Goal: Transaction & Acquisition: Purchase product/service

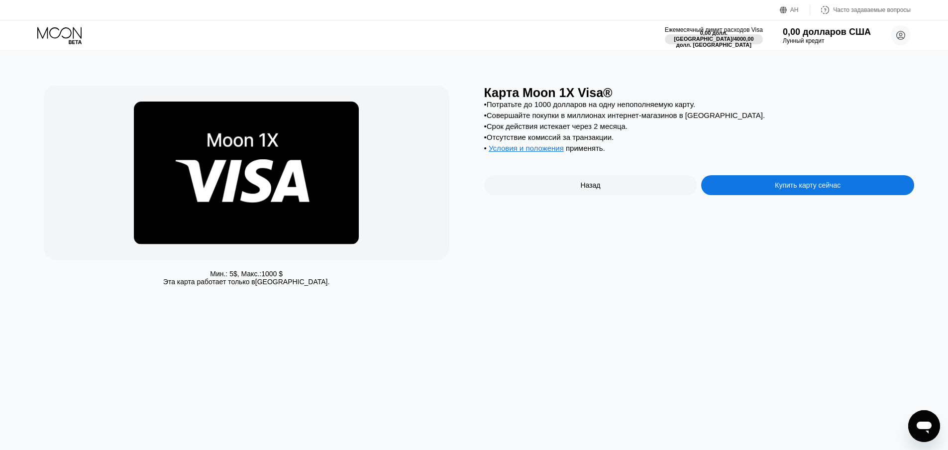
click at [738, 113] on div "• Потратьте до [DATE] долларов на одну непополняемую карту. • Совершайте покупк…" at bounding box center [699, 128] width 430 height 57
click at [797, 7] on font "АН" at bounding box center [794, 9] width 8 height 7
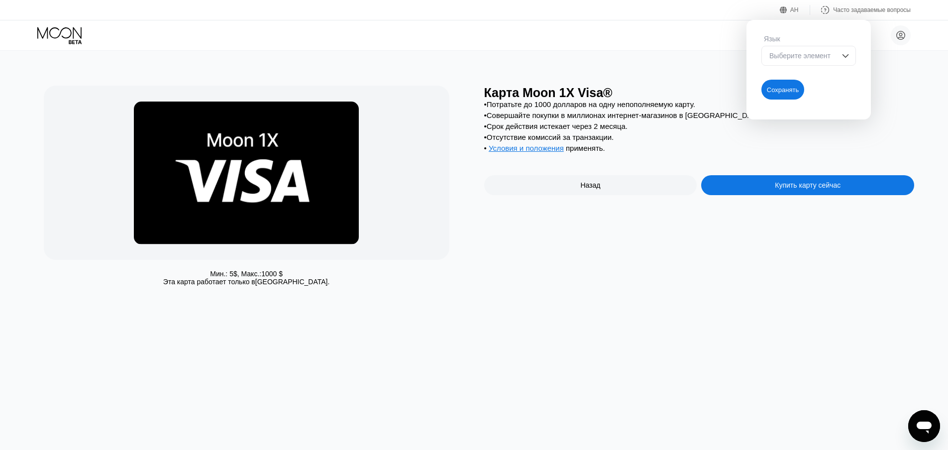
click at [811, 56] on font "Выберите элемент" at bounding box center [799, 56] width 61 height 8
click at [722, 59] on div "Мин.: 5 $ , Макс.: 1000 $ Эта карта работает только в [GEOGRAPHIC_DATA]. Карта …" at bounding box center [474, 250] width 955 height 399
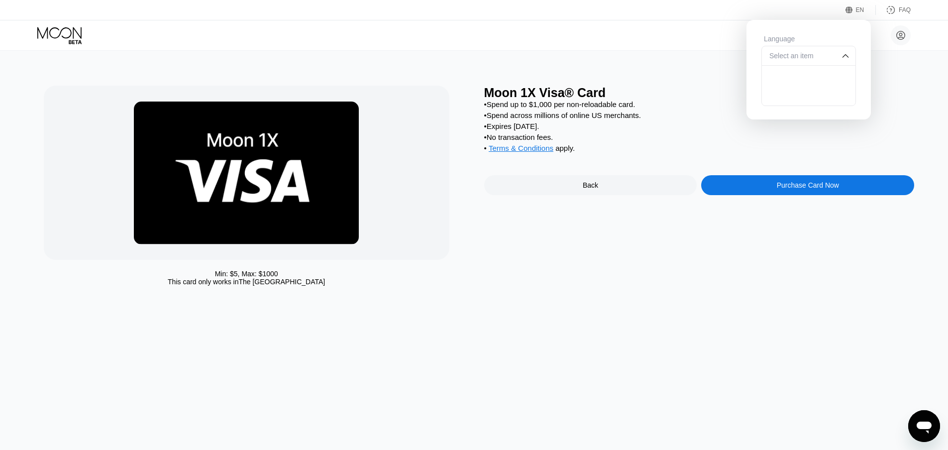
drag, startPoint x: 684, startPoint y: 240, endPoint x: 728, endPoint y: 216, distance: 51.0
click at [686, 240] on div "Moon 1X Visa® Card • Spend up to $1,000 per non-reloadable card. • Spend across…" at bounding box center [699, 188] width 430 height 205
click at [840, 57] on img at bounding box center [845, 56] width 10 height 10
click at [845, 56] on img at bounding box center [845, 56] width 10 height 10
click at [800, 59] on div "Select an item" at bounding box center [801, 56] width 69 height 8
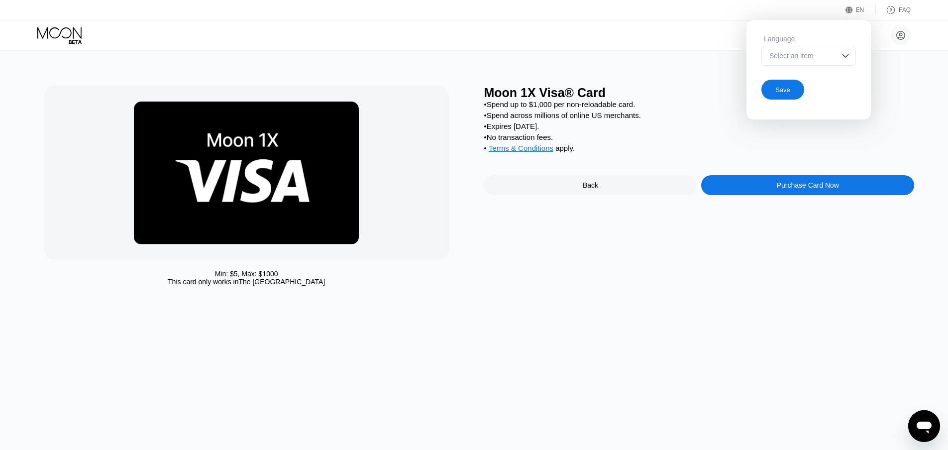
click at [790, 56] on div "Select an item" at bounding box center [801, 56] width 69 height 8
drag, startPoint x: 820, startPoint y: 51, endPoint x: 806, endPoint y: 72, distance: 25.1
click at [819, 53] on div "Select an item" at bounding box center [808, 56] width 95 height 20
click at [789, 91] on div "Save" at bounding box center [782, 90] width 15 height 8
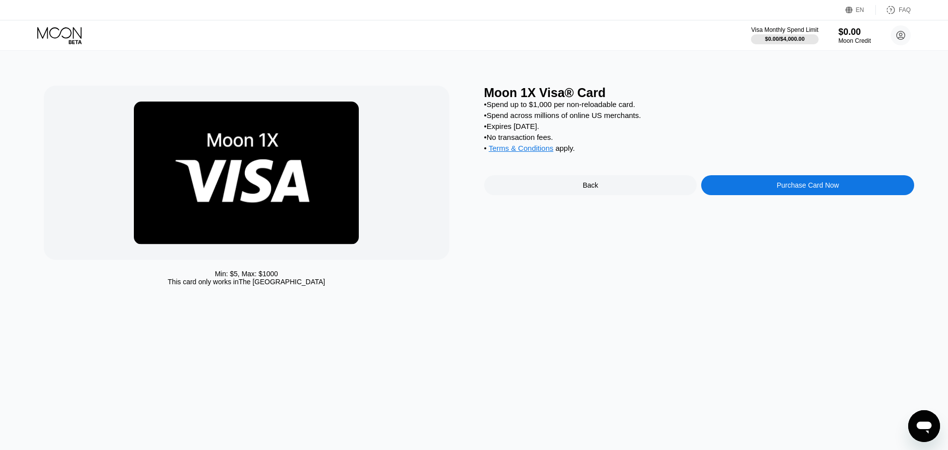
click at [890, 100] on div "Moon 1X Visa® Card" at bounding box center [699, 93] width 430 height 14
click at [904, 34] on icon at bounding box center [900, 35] width 8 height 8
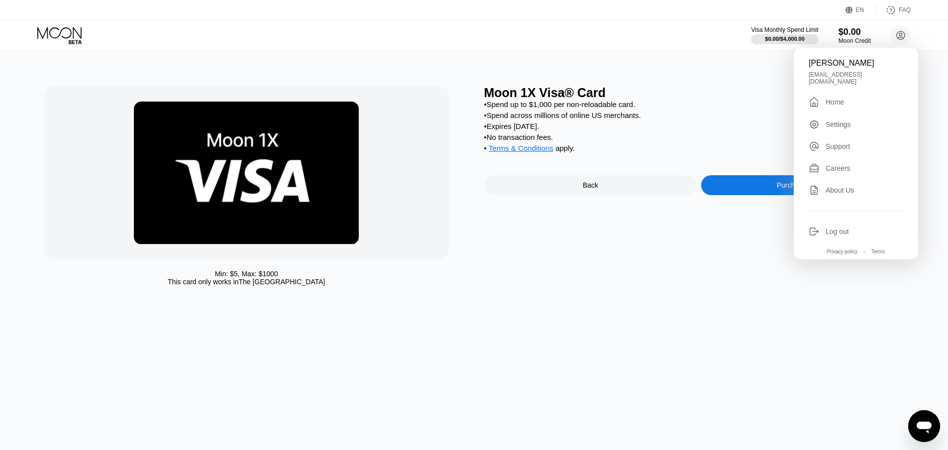
click at [843, 123] on div "Settings" at bounding box center [837, 124] width 25 height 8
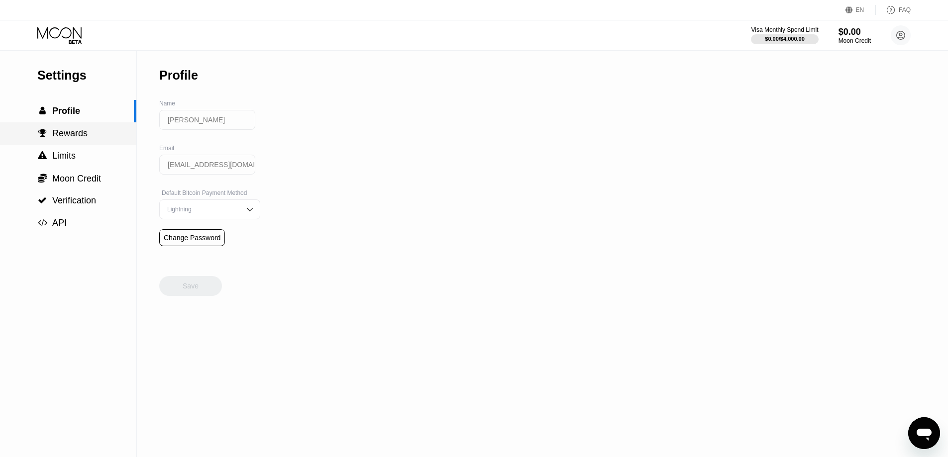
click at [64, 135] on span "Rewards" at bounding box center [69, 133] width 35 height 10
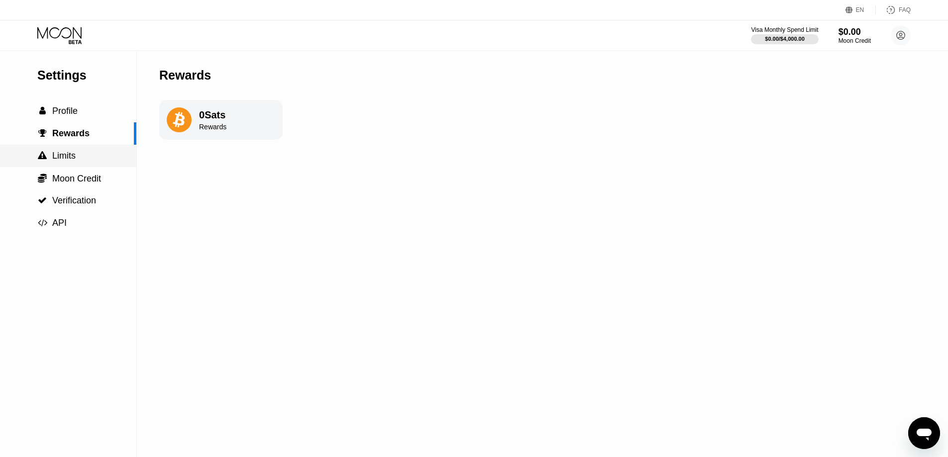
click at [69, 161] on span "Limits" at bounding box center [63, 156] width 23 height 10
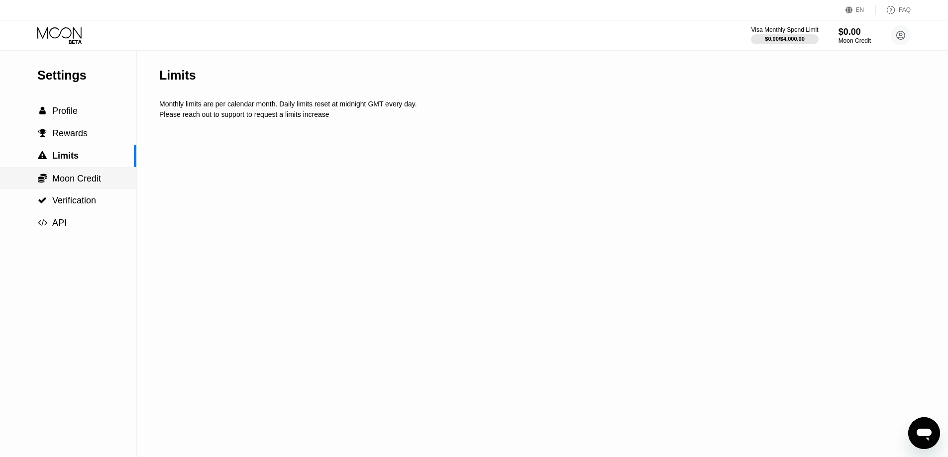
click at [79, 181] on span "Moon Credit" at bounding box center [76, 179] width 49 height 10
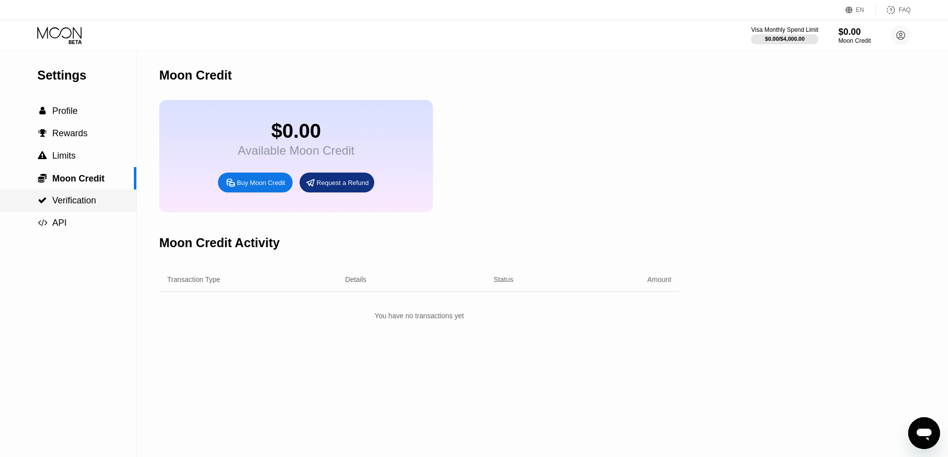
click at [79, 198] on span "Verification" at bounding box center [74, 201] width 44 height 10
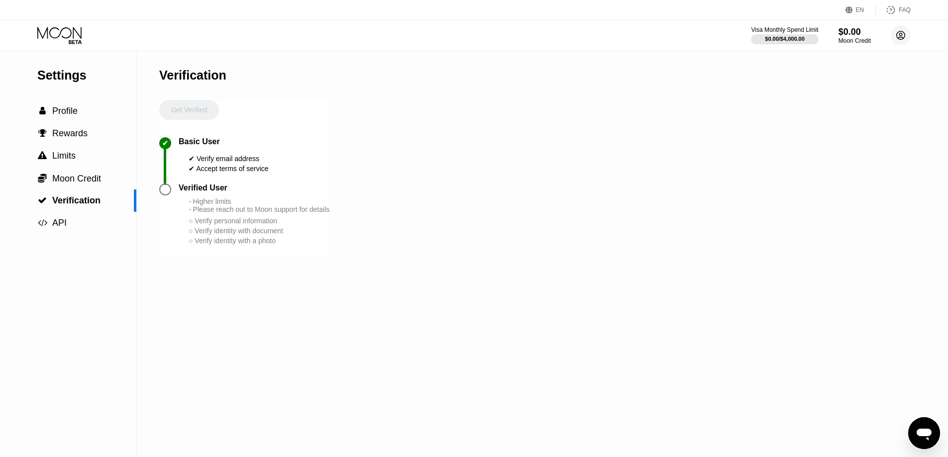
click at [899, 34] on icon at bounding box center [900, 35] width 5 height 5
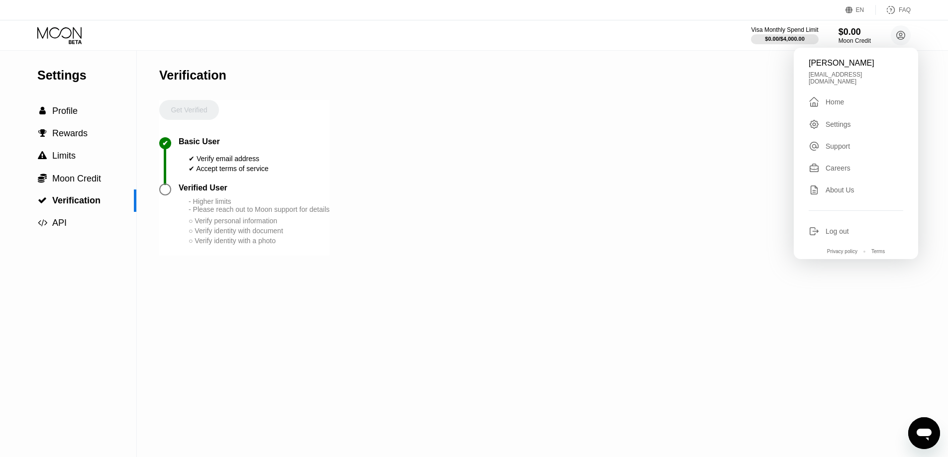
click at [848, 142] on div "Support" at bounding box center [837, 146] width 24 height 8
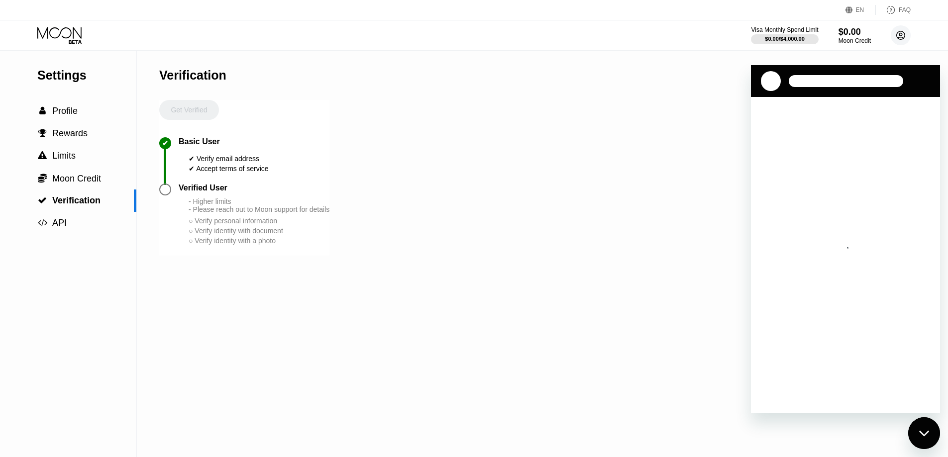
click at [898, 37] on circle at bounding box center [900, 35] width 20 height 20
click at [923, 431] on icon "Закрыть окно обмена сообщениями" at bounding box center [924, 433] width 10 height 6
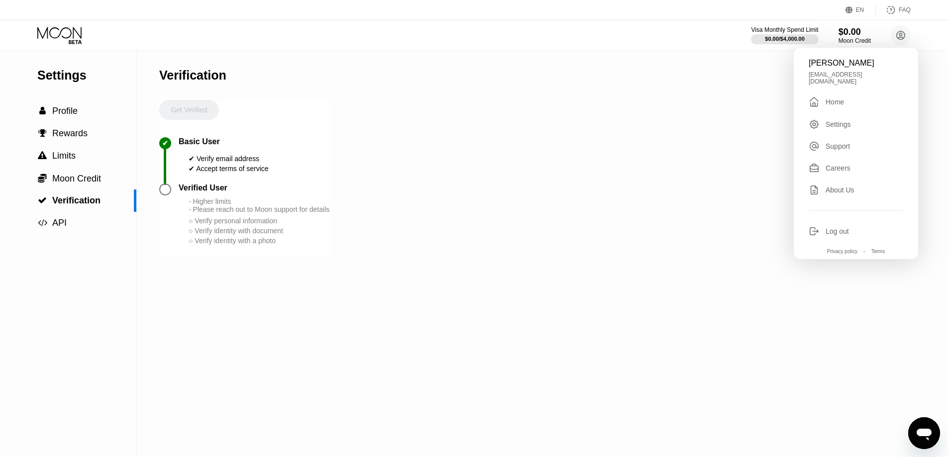
click at [845, 164] on div "Careers" at bounding box center [837, 168] width 25 height 8
click at [899, 34] on icon at bounding box center [900, 35] width 5 height 5
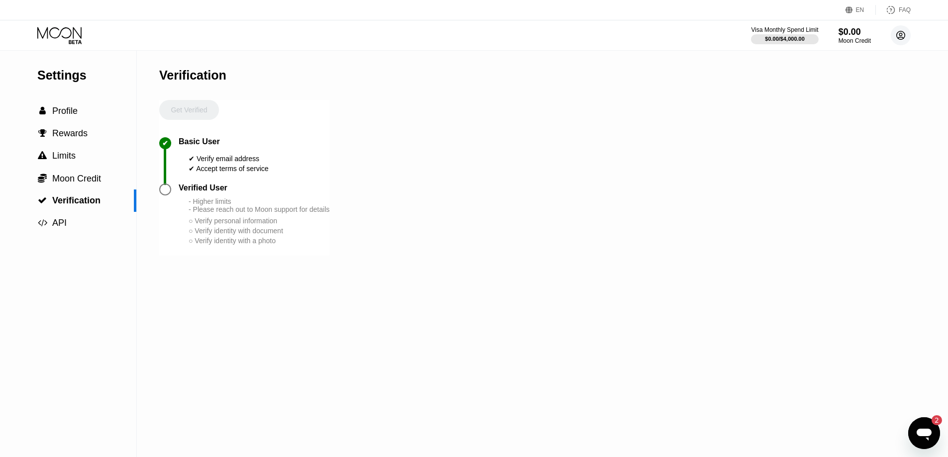
click at [899, 34] on icon at bounding box center [900, 35] width 5 height 5
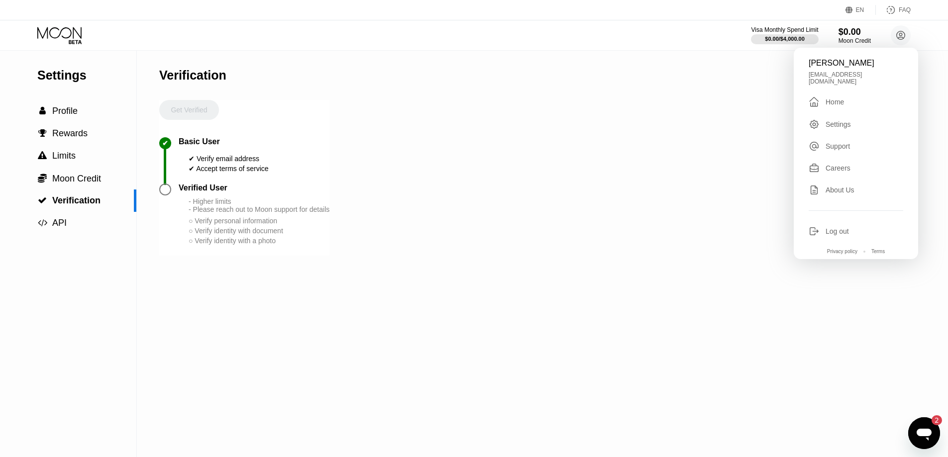
click at [831, 98] on div "Home" at bounding box center [834, 102] width 18 height 8
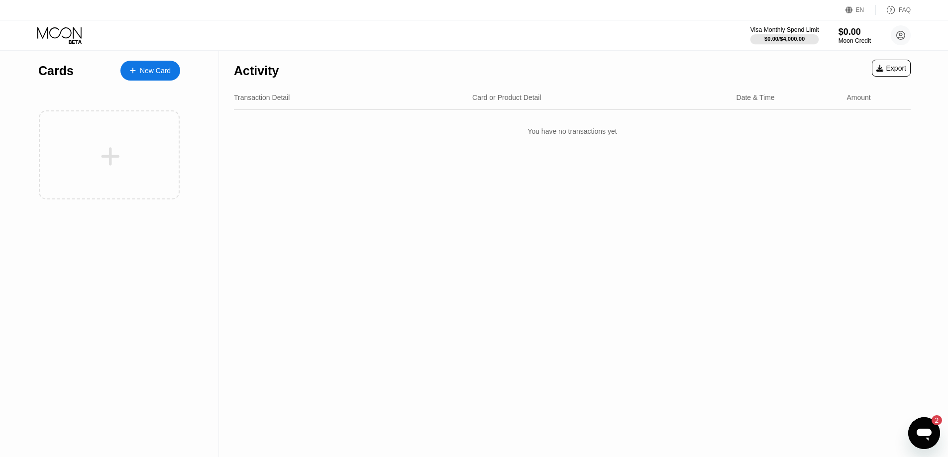
click at [770, 37] on div "$0.00 / $4,000.00" at bounding box center [784, 39] width 40 height 6
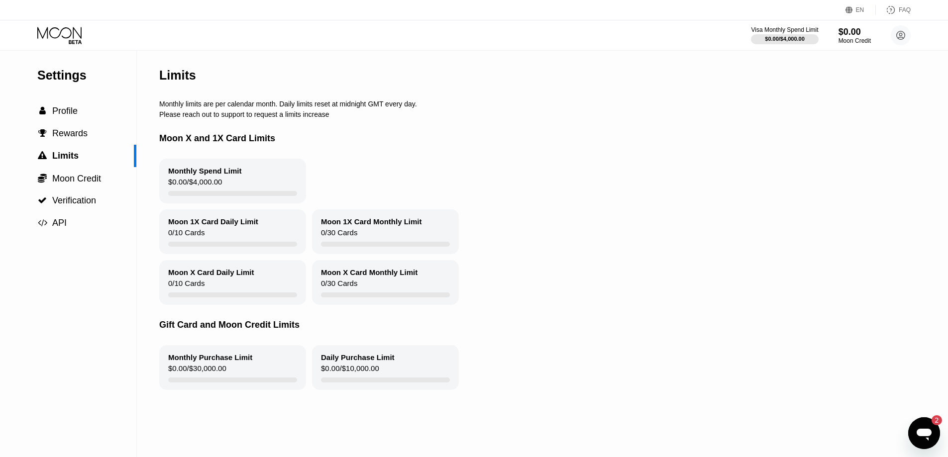
drag, startPoint x: 161, startPoint y: 145, endPoint x: 296, endPoint y: 148, distance: 135.3
click at [296, 148] on div "Moon X and 1X Card Limits" at bounding box center [538, 138] width 758 height 40
drag, startPoint x: 161, startPoint y: 105, endPoint x: 328, endPoint y: 124, distance: 167.8
click at [328, 124] on div "Limits Monthly limits are per calendar month. Daily limits reset at midnight GM…" at bounding box center [538, 254] width 758 height 406
drag, startPoint x: 329, startPoint y: 119, endPoint x: 165, endPoint y: 107, distance: 164.6
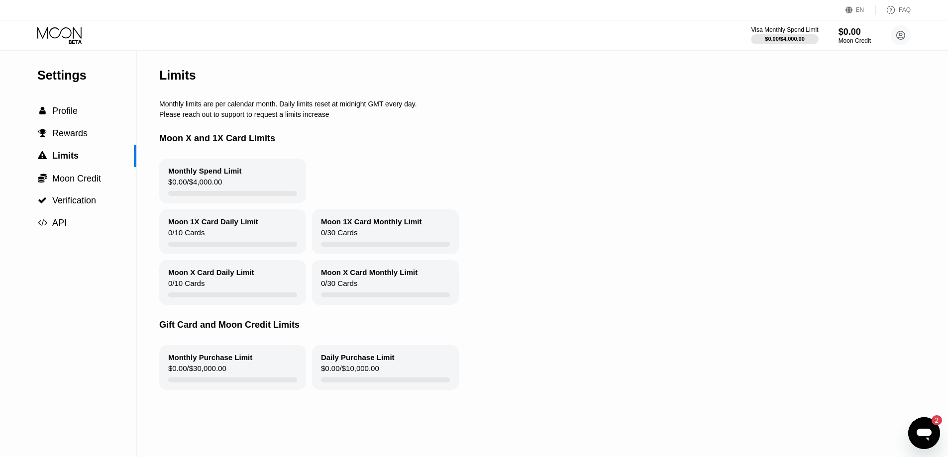
click at [165, 107] on div "Limits Monthly limits are per calendar month. Daily limits reset at midnight GM…" at bounding box center [538, 254] width 758 height 406
drag, startPoint x: 158, startPoint y: 106, endPoint x: 207, endPoint y: 107, distance: 49.3
click at [207, 107] on div "Settings  Profile  Rewards  Limits  Moon Credit  Verification  API Limits…" at bounding box center [474, 254] width 948 height 406
drag, startPoint x: 207, startPoint y: 107, endPoint x: 244, endPoint y: 108, distance: 37.3
drag, startPoint x: 244, startPoint y: 108, endPoint x: 164, endPoint y: 106, distance: 80.6
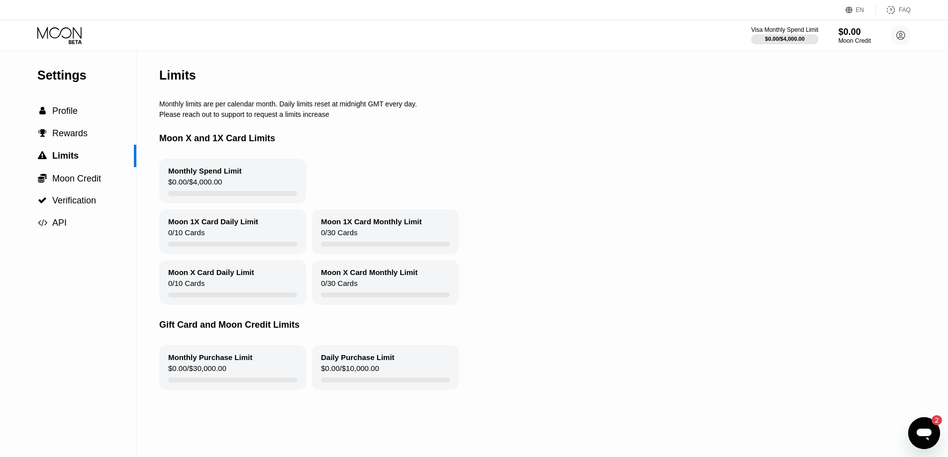
click at [164, 106] on div "Monthly limits are per calendar month. Daily limits reset at midnight GMT every…" at bounding box center [538, 104] width 758 height 8
drag, startPoint x: 162, startPoint y: 105, endPoint x: 219, endPoint y: 109, distance: 57.3
click at [218, 108] on div "Monthly limits are per calendar month. Daily limits reset at midnight GMT every…" at bounding box center [538, 104] width 758 height 8
drag, startPoint x: 71, startPoint y: 34, endPoint x: 84, endPoint y: 33, distance: 12.4
click at [71, 33] on icon at bounding box center [59, 32] width 44 height 11
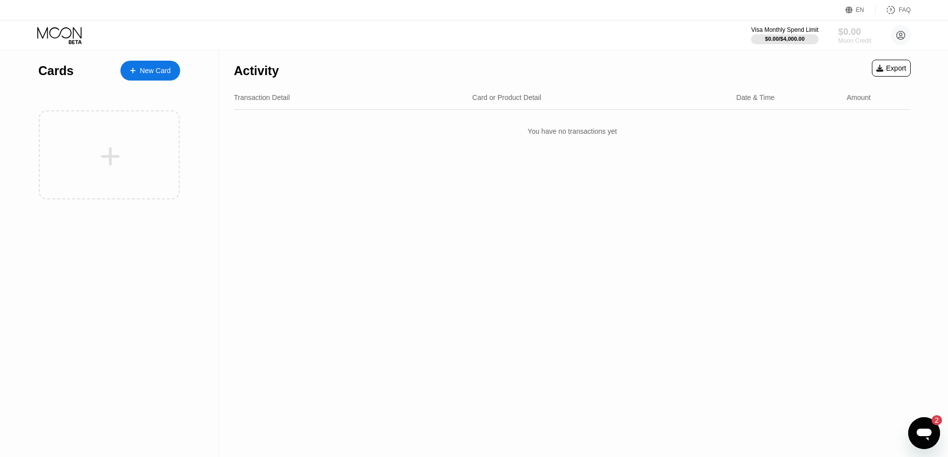
click at [853, 35] on div "$0.00" at bounding box center [854, 31] width 33 height 10
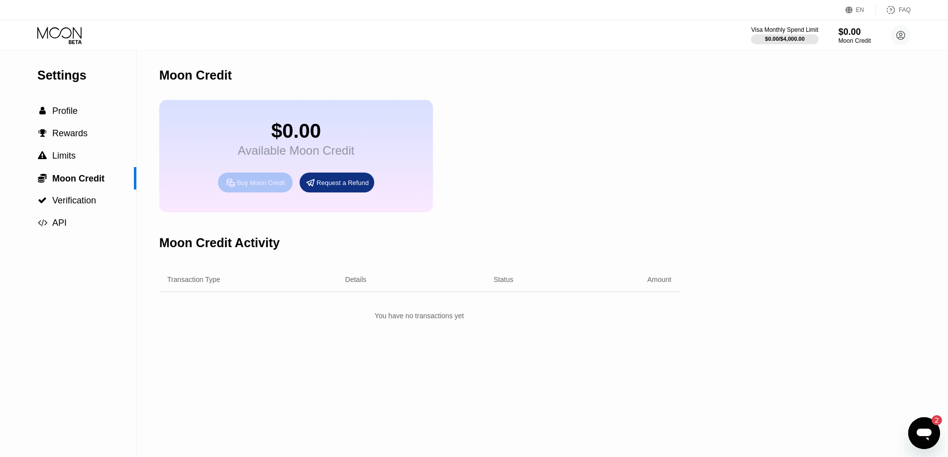
click at [245, 187] on div "Buy Moon Credit" at bounding box center [261, 183] width 48 height 8
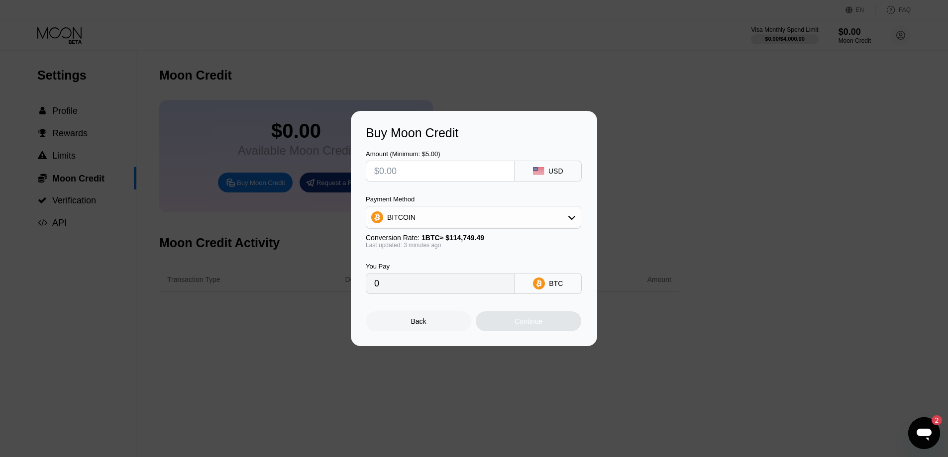
click at [668, 159] on div "Buy Moon Credit Amount (Minimum: $5.00) USD Payment Method BITCOIN Conversion R…" at bounding box center [474, 228] width 948 height 235
click at [421, 321] on div "Back" at bounding box center [418, 321] width 15 height 8
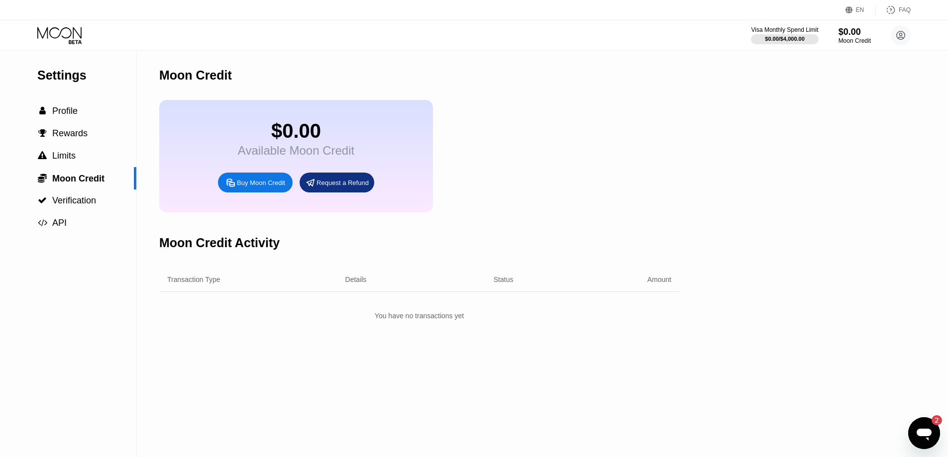
click at [66, 39] on icon at bounding box center [60, 35] width 46 height 17
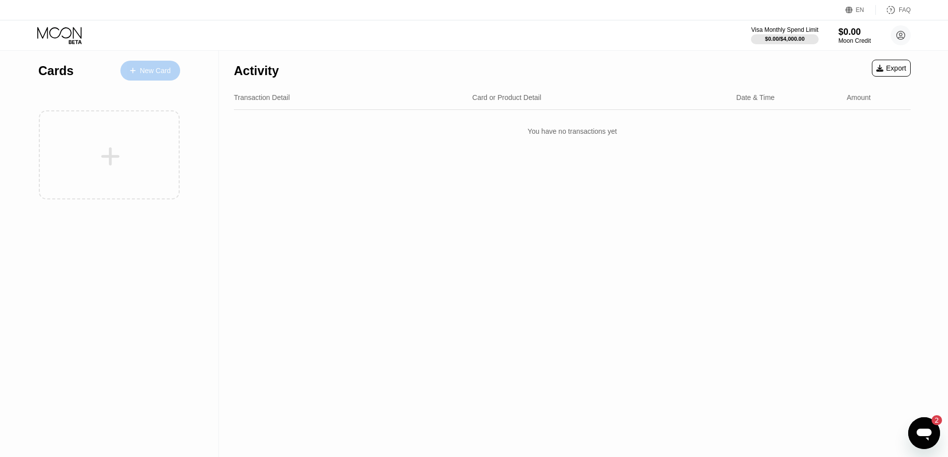
click at [148, 70] on div "New Card" at bounding box center [155, 71] width 31 height 8
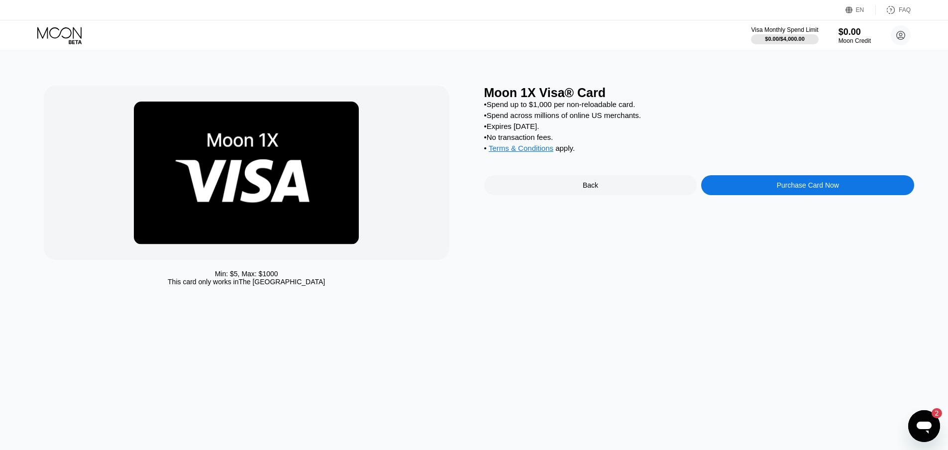
scroll to position [135, 0]
click at [810, 189] on div "Purchase Card Now" at bounding box center [808, 185] width 62 height 8
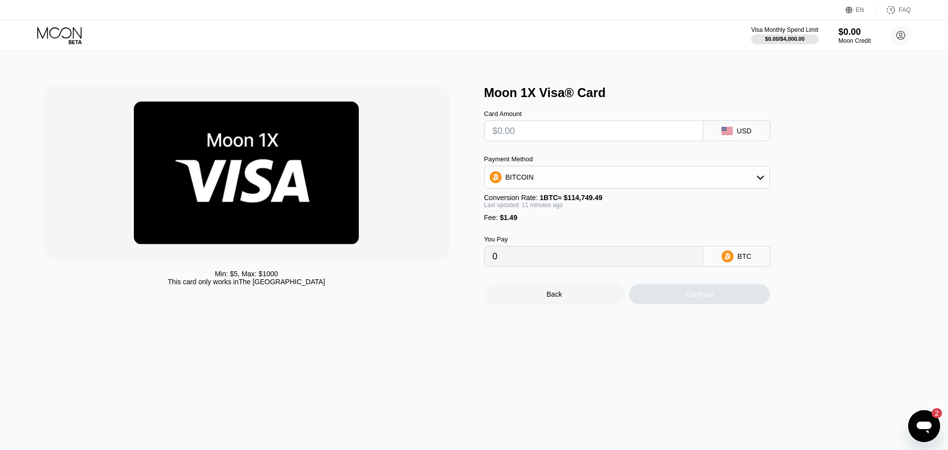
click at [620, 178] on div "BITCOIN" at bounding box center [627, 177] width 285 height 20
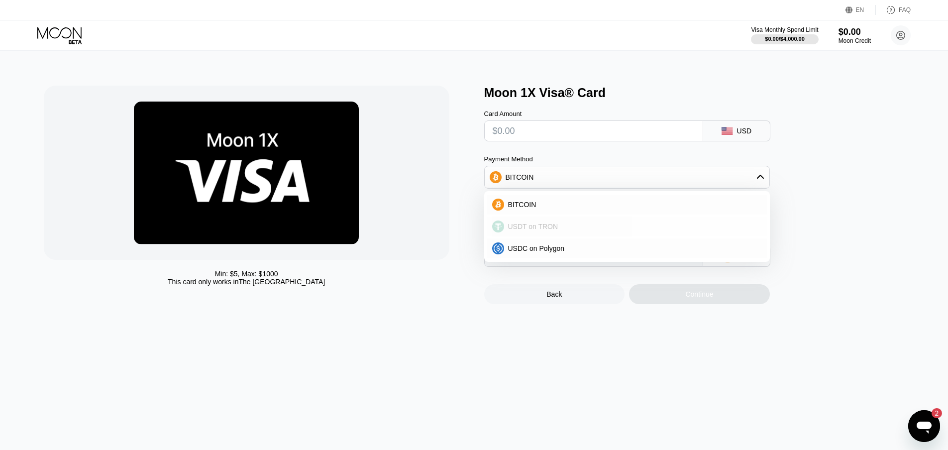
click at [584, 228] on div "USDT on TRON" at bounding box center [633, 226] width 258 height 8
type input "0.00"
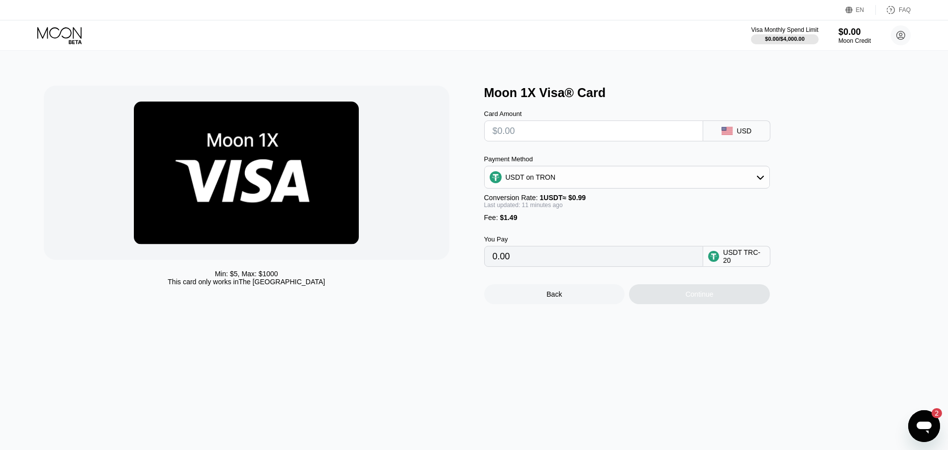
click at [542, 137] on input "text" at bounding box center [594, 131] width 202 height 20
type input "$2"
type input "3.53"
type input "$20"
type input "21.71"
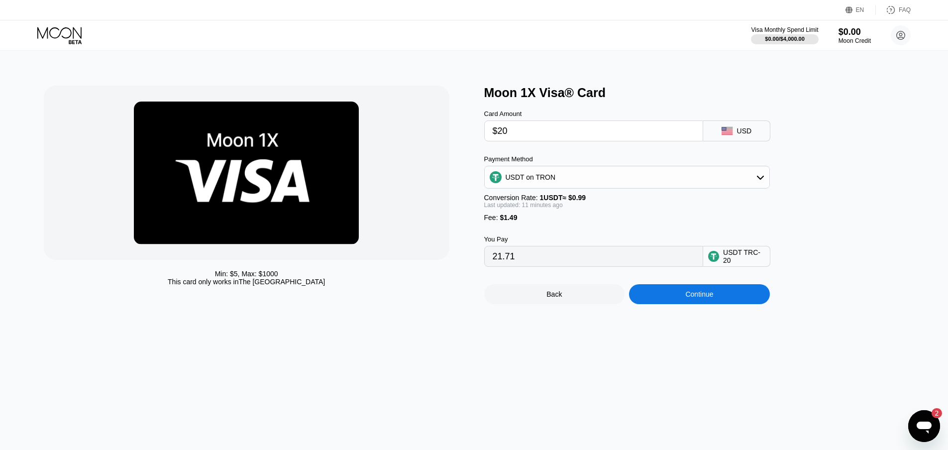
type input "$20"
click at [445, 219] on div at bounding box center [246, 173] width 405 height 174
click at [711, 298] on div "Continue" at bounding box center [699, 294] width 28 height 8
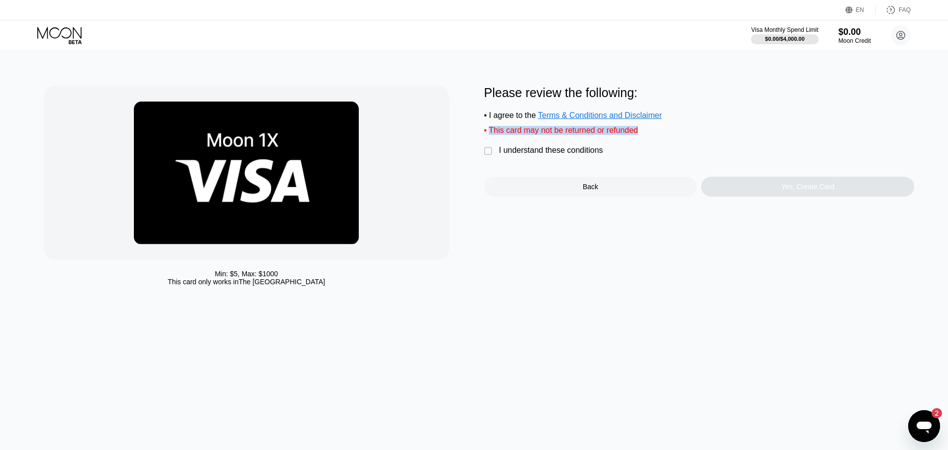
drag, startPoint x: 491, startPoint y: 134, endPoint x: 646, endPoint y: 134, distance: 155.2
click at [646, 134] on div "• This card may not be returned or refunded" at bounding box center [699, 130] width 430 height 9
copy div "This card may not be returned or refunded"
click at [488, 156] on div "" at bounding box center [489, 151] width 10 height 10
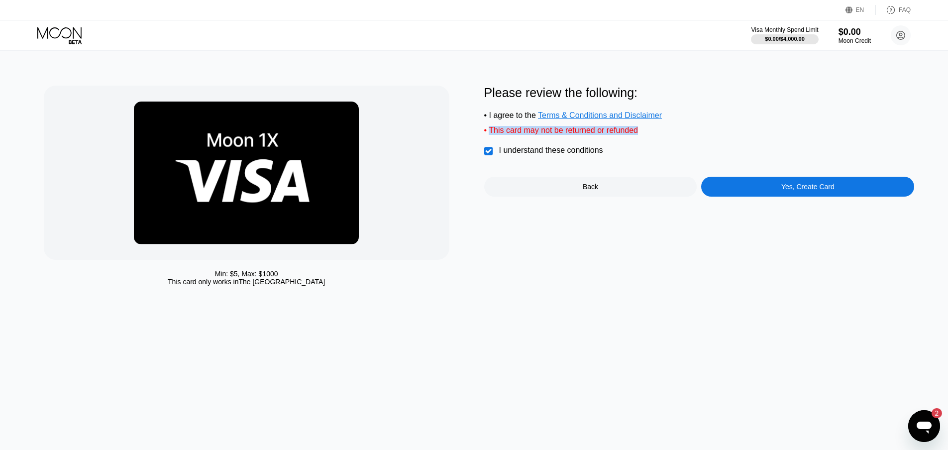
click at [607, 185] on div "Back" at bounding box center [590, 187] width 213 height 20
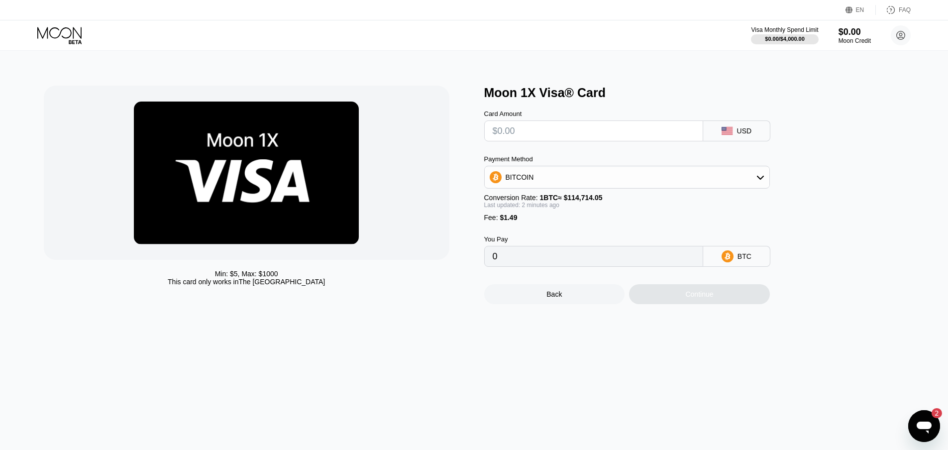
click at [575, 182] on div "BITCOIN" at bounding box center [627, 177] width 285 height 20
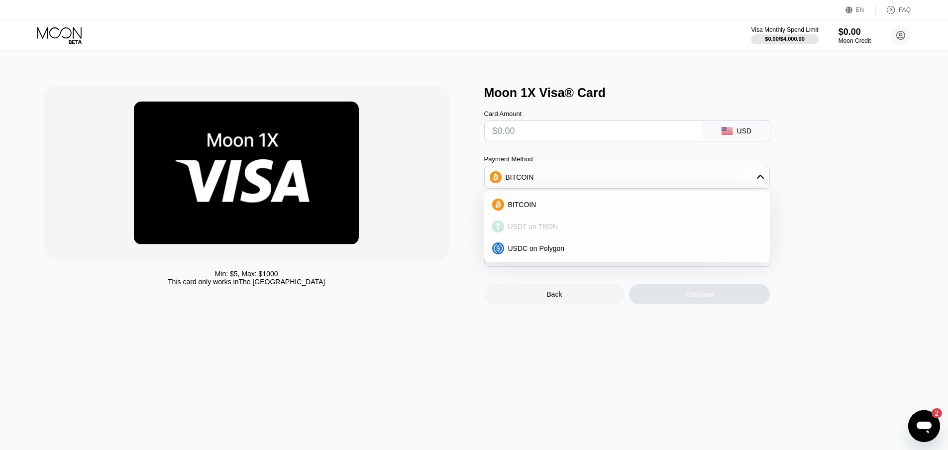
click at [559, 230] on div "USDT on TRON" at bounding box center [633, 226] width 258 height 8
type input "0.00"
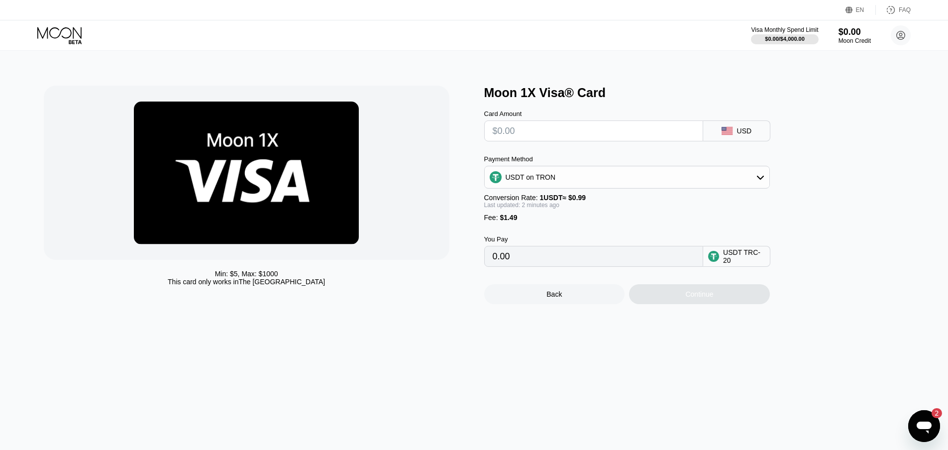
click at [554, 266] on input "0.00" at bounding box center [594, 256] width 202 height 20
click at [517, 136] on input "text" at bounding box center [594, 131] width 202 height 20
type input "$2"
type input "3.53"
type input "$20"
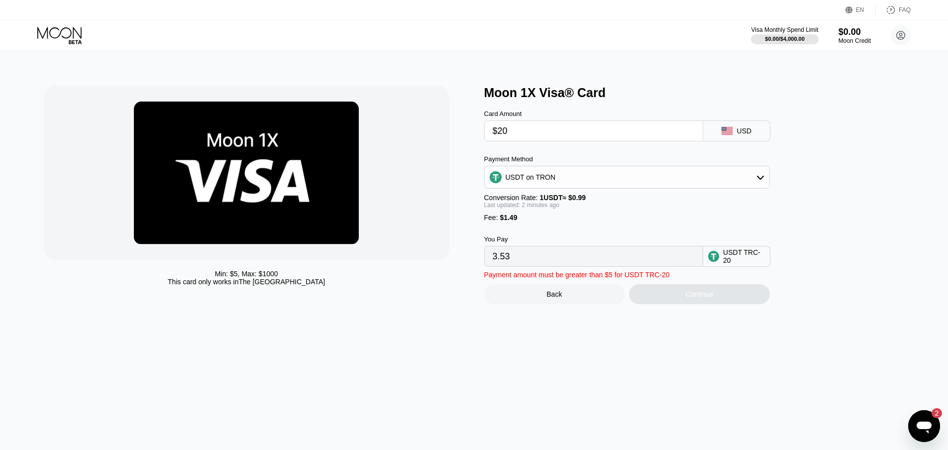
type input "21.71"
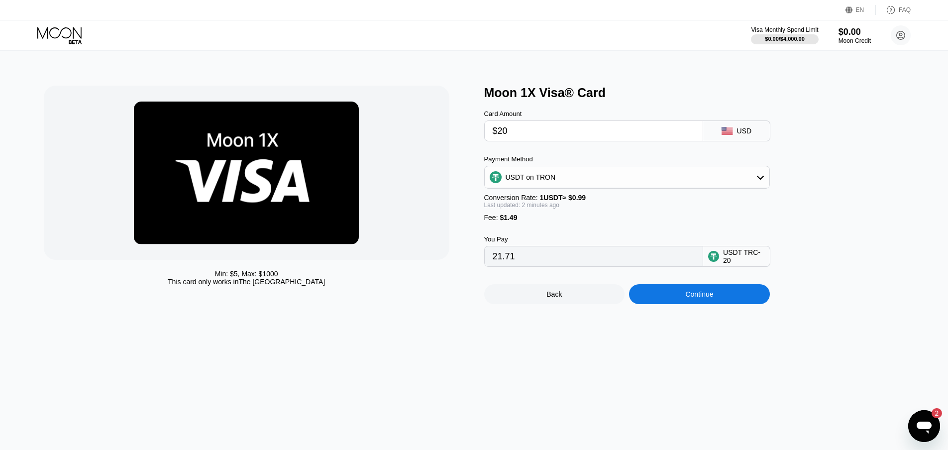
type input "$20"
click at [420, 246] on div at bounding box center [246, 173] width 405 height 174
click at [690, 298] on div "Continue" at bounding box center [699, 294] width 28 height 8
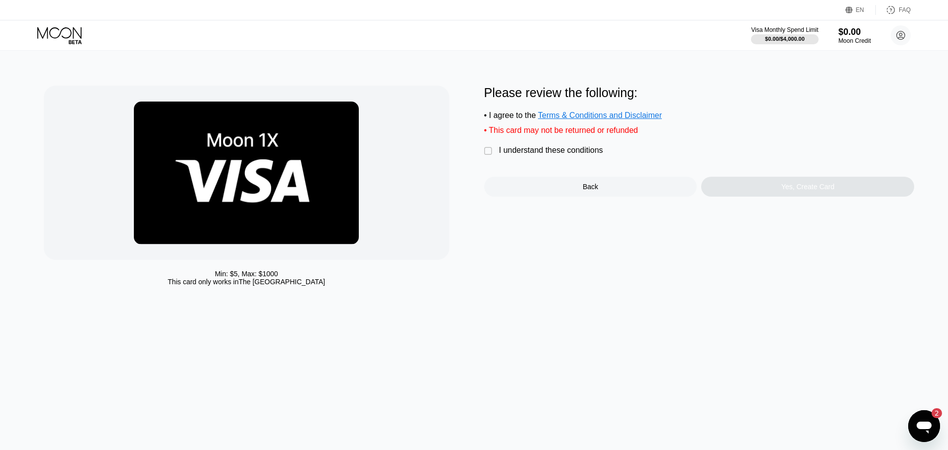
click at [538, 155] on div "I understand these conditions" at bounding box center [551, 150] width 104 height 9
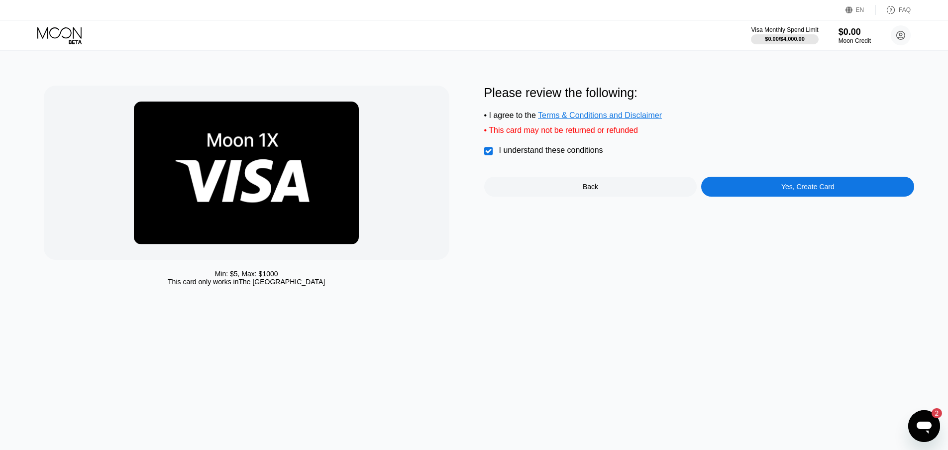
click at [794, 191] on div "Yes, Create Card" at bounding box center [807, 187] width 53 height 8
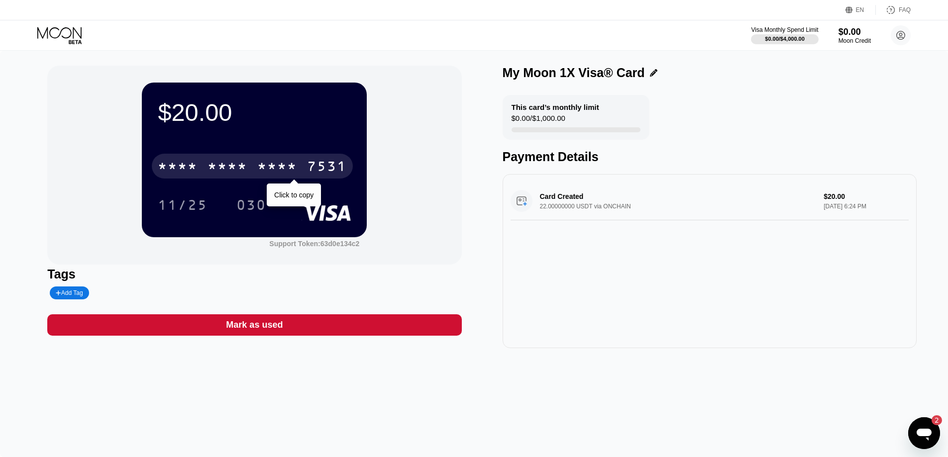
click at [265, 165] on div "* * * *" at bounding box center [277, 168] width 40 height 16
